Goal: Task Accomplishment & Management: Manage account settings

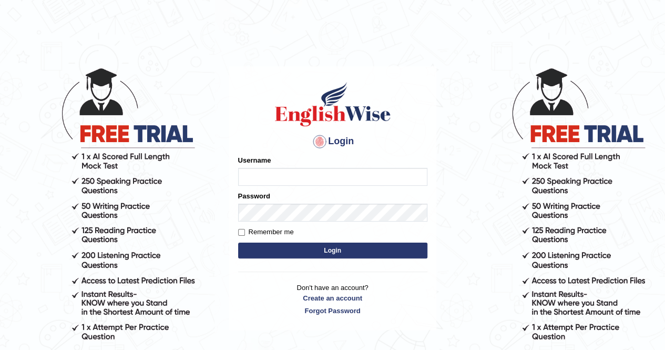
click at [320, 176] on input "Username" at bounding box center [332, 177] width 189 height 18
click at [303, 177] on input "Username" at bounding box center [332, 177] width 189 height 18
type input "v"
